Goal: Task Accomplishment & Management: Manage account settings

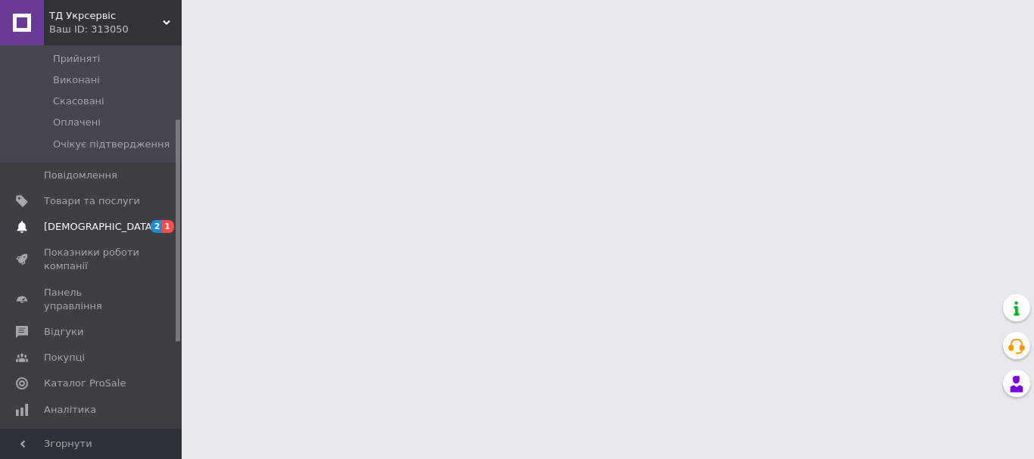
click at [117, 222] on link "[DEMOGRAPHIC_DATA] 2 1" at bounding box center [93, 227] width 186 height 26
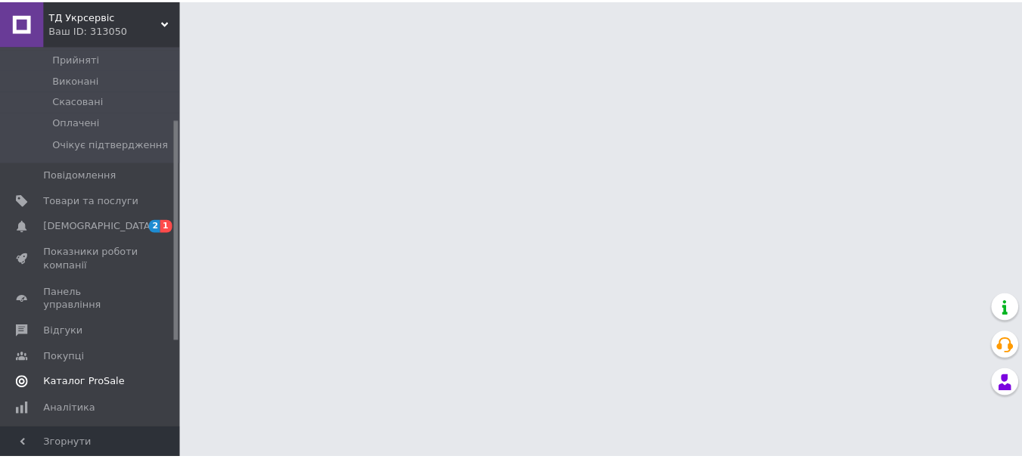
scroll to position [102, 0]
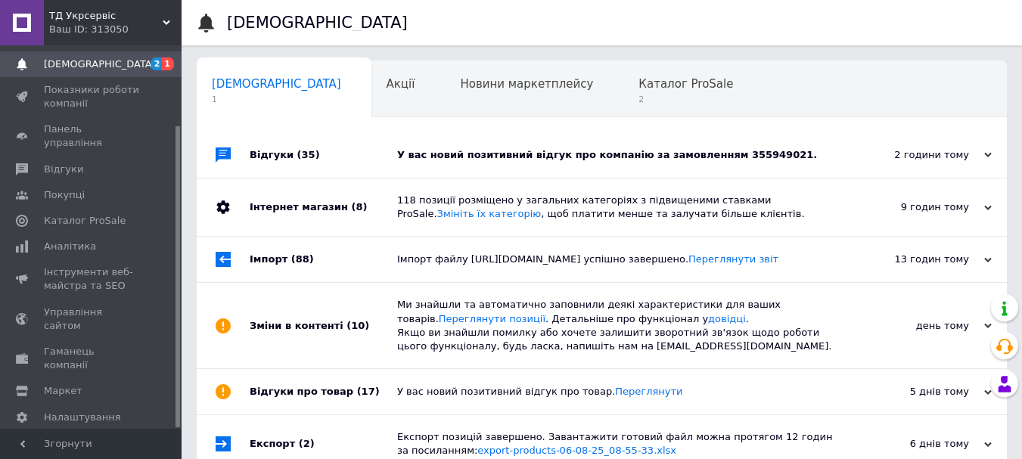
click at [485, 161] on div "У вас новий позитивний відгук про компанію за замовленням 355949021." at bounding box center [619, 155] width 444 height 14
click at [486, 160] on div "У вас новий позитивний відгук про компанію за замовленням 355949021." at bounding box center [619, 155] width 444 height 14
click at [639, 95] on span "2" at bounding box center [686, 99] width 95 height 11
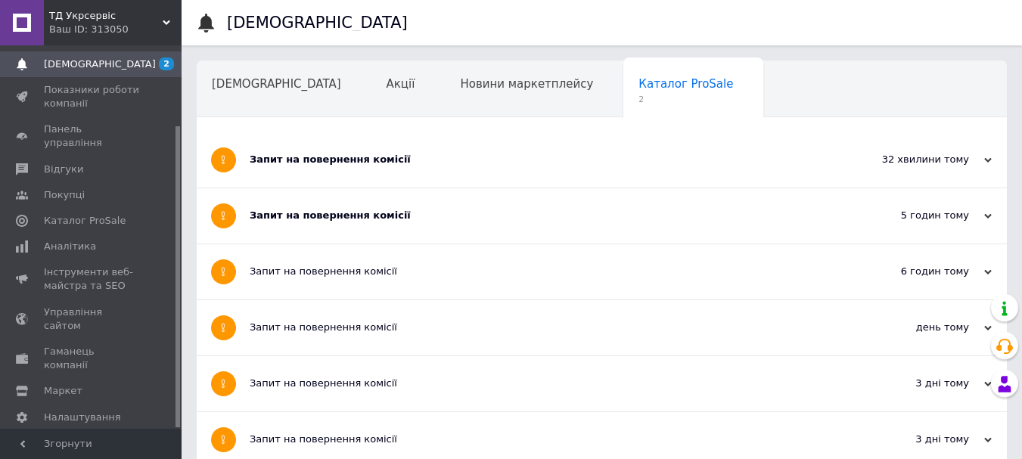
click at [337, 210] on div "Запит на повернення комісії" at bounding box center [545, 216] width 591 height 14
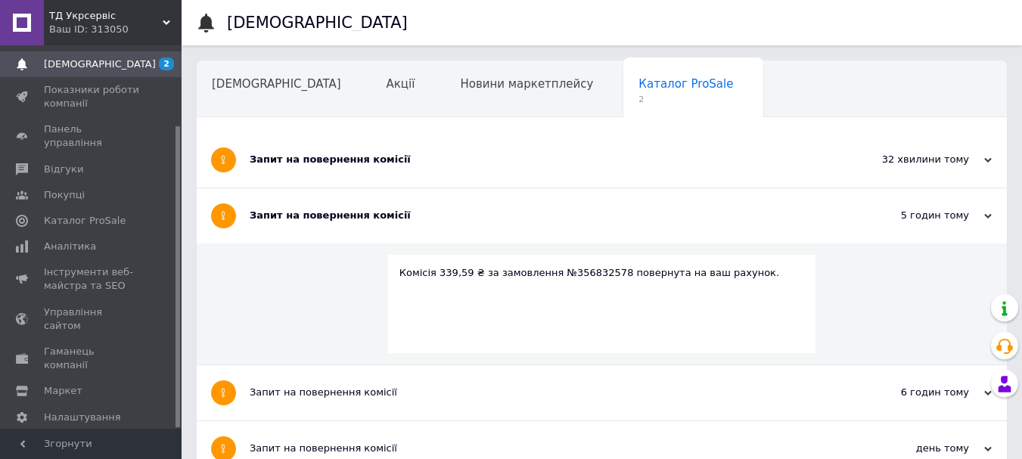
click at [335, 157] on div "Запит на повернення комісії" at bounding box center [545, 160] width 591 height 14
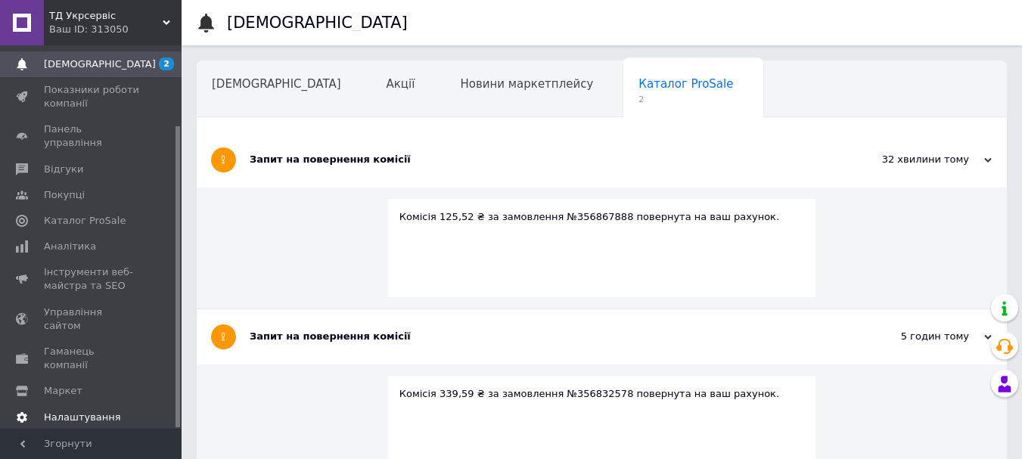
click at [91, 411] on span "Налаштування" at bounding box center [82, 418] width 77 height 14
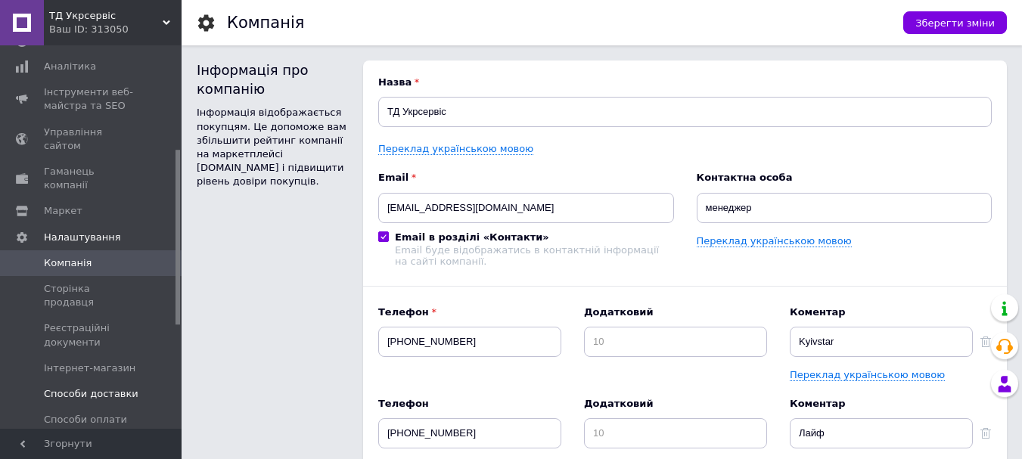
scroll to position [354, 0]
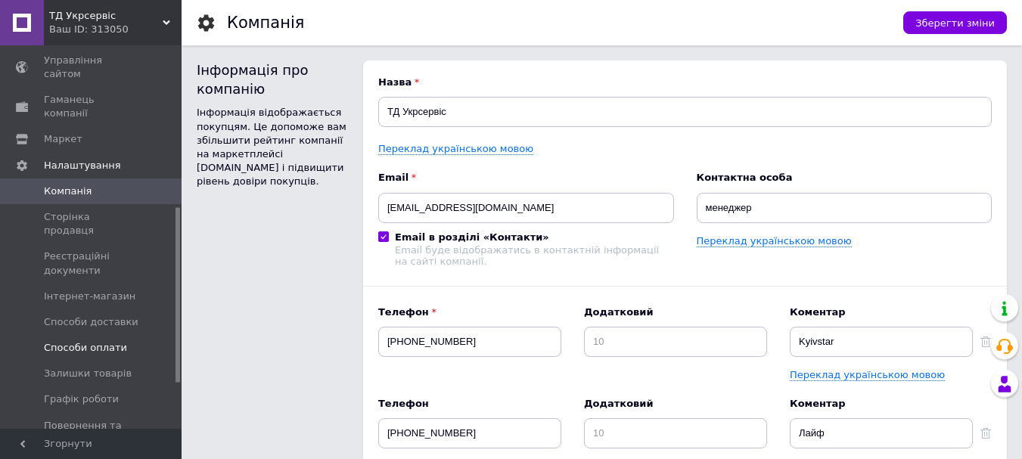
click at [117, 341] on span "Способи оплати" at bounding box center [85, 348] width 83 height 14
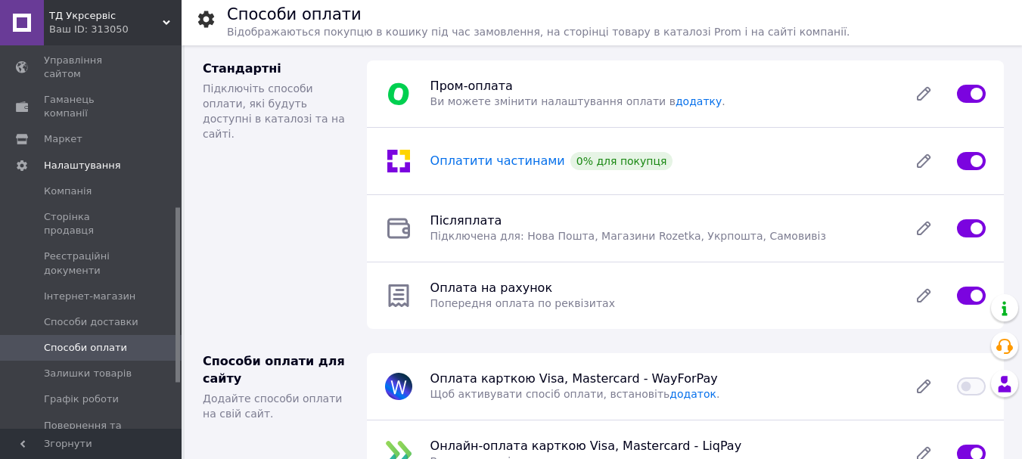
click at [482, 167] on span "Оплатити частинами" at bounding box center [498, 161] width 135 height 14
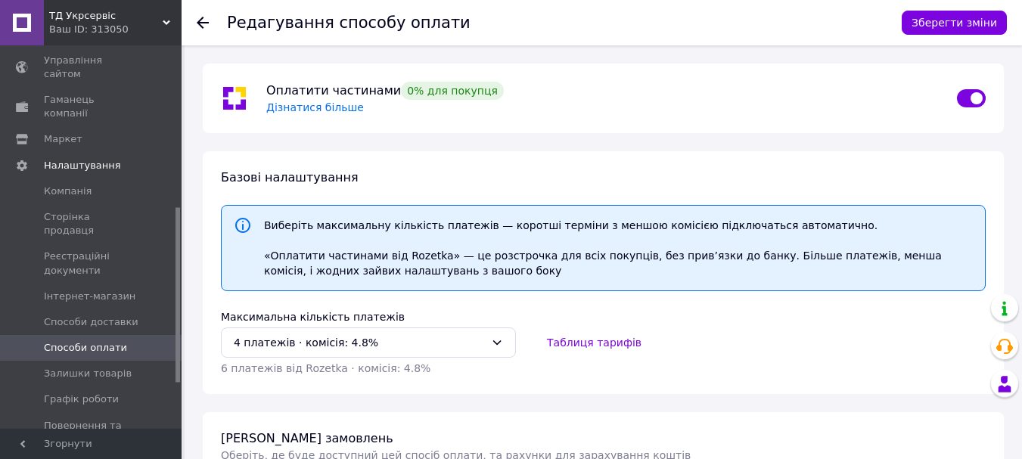
click at [301, 104] on span "Дізнатися більше" at bounding box center [315, 107] width 98 height 12
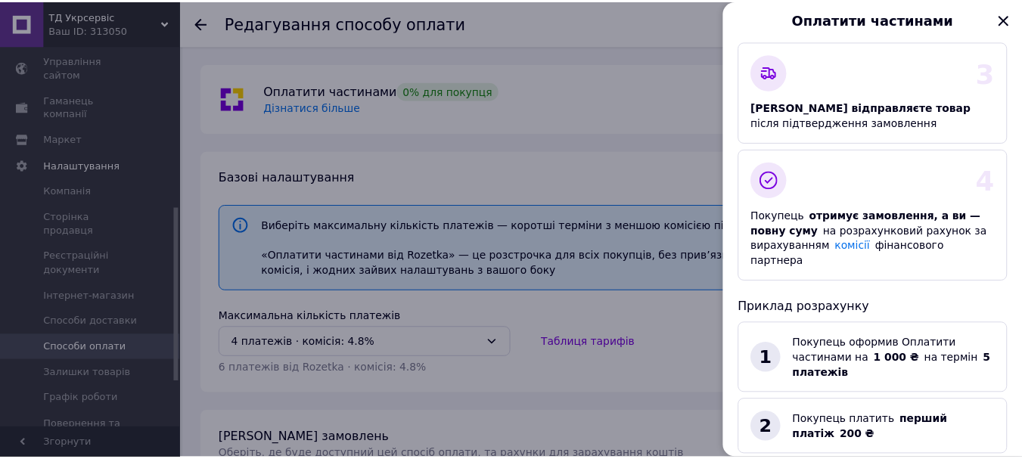
scroll to position [356, 0]
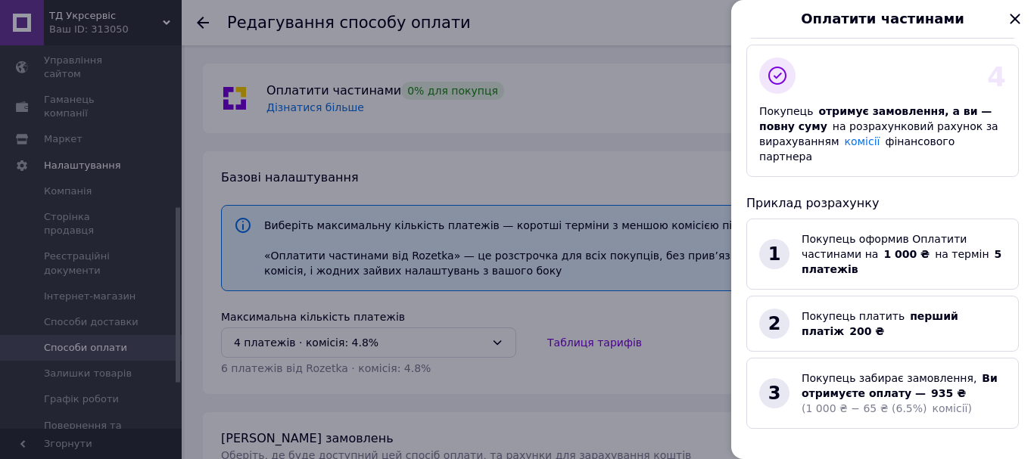
click at [813, 459] on link "Дізнатися більше" at bounding box center [795, 467] width 98 height 12
drag, startPoint x: 1007, startPoint y: 13, endPoint x: 976, endPoint y: 30, distance: 35.2
click at [1007, 13] on icon "Закрыть" at bounding box center [1015, 19] width 18 height 18
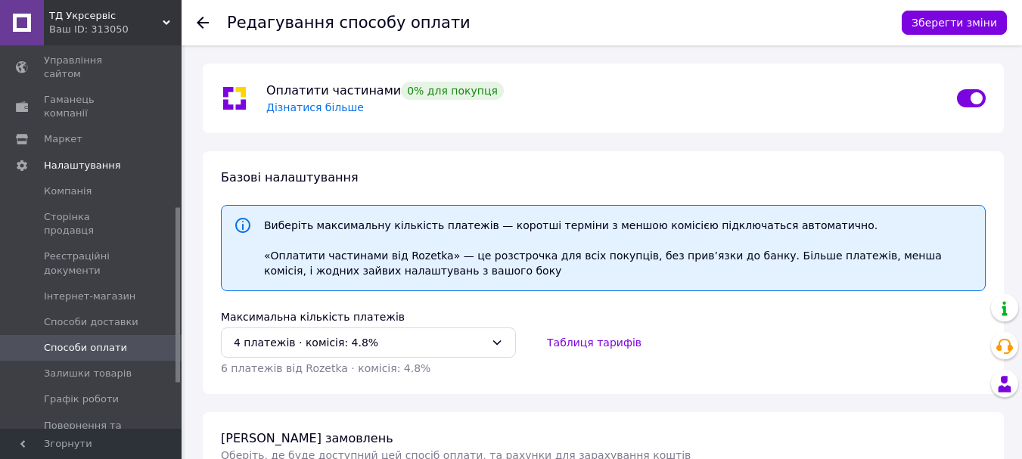
click at [199, 18] on icon at bounding box center [203, 23] width 12 height 12
